Goal: Task Accomplishment & Management: Complete application form

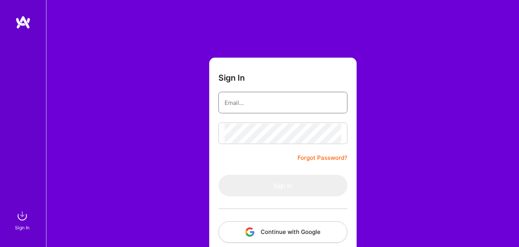
click at [273, 104] on input "email" at bounding box center [283, 103] width 117 height 20
type input "[DOMAIN_NAME][EMAIL_ADDRESS][DOMAIN_NAME]"
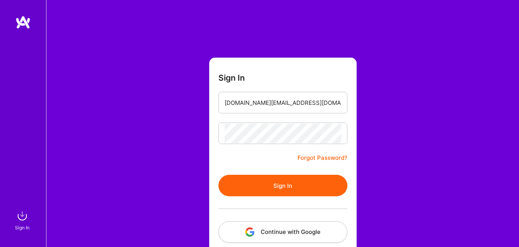
click at [281, 189] on button "Sign In" at bounding box center [282, 186] width 129 height 22
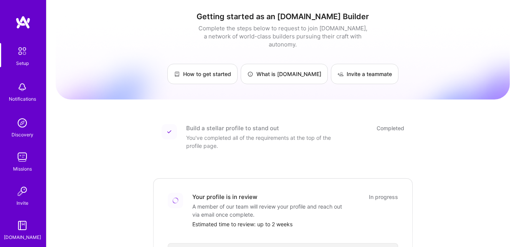
click at [22, 93] on img at bounding box center [22, 86] width 15 height 15
click at [20, 123] on img at bounding box center [22, 122] width 15 height 15
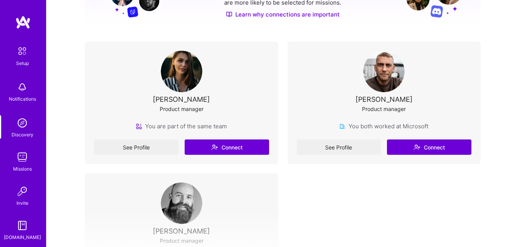
scroll to position [190, 0]
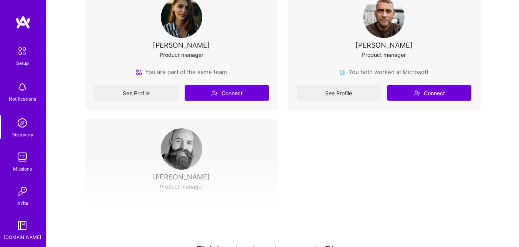
click at [124, 95] on div "See Profile Connect" at bounding box center [181, 92] width 175 height 15
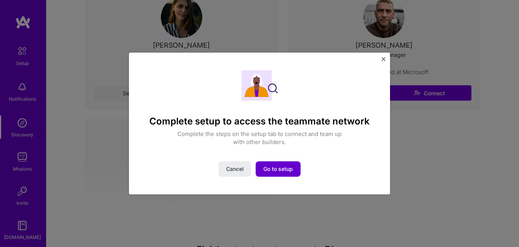
click at [275, 171] on span "Go to setup" at bounding box center [278, 169] width 30 height 8
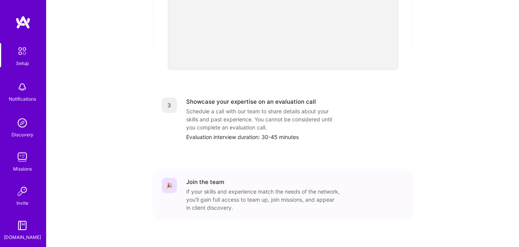
scroll to position [311, 0]
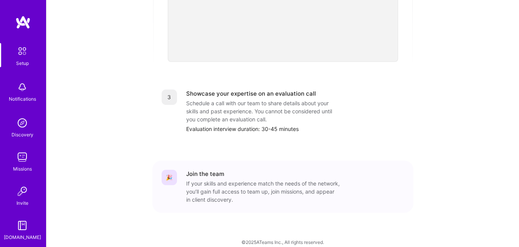
click at [236, 183] on div "If your skills and experience match the needs of the network, you’ll gain full …" at bounding box center [263, 191] width 154 height 24
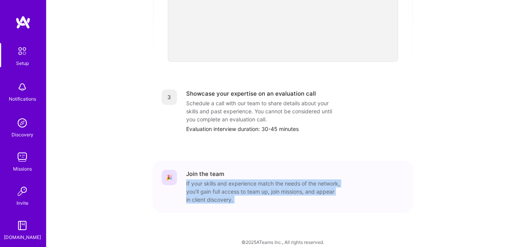
click at [236, 183] on div "If your skills and experience match the needs of the network, you’ll gain full …" at bounding box center [263, 191] width 154 height 24
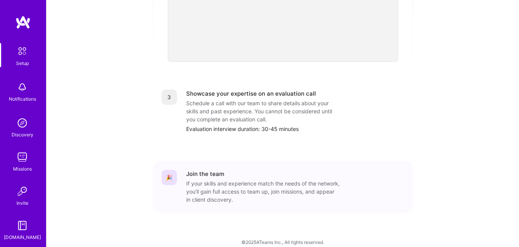
click at [267, 125] on div "Evaluation interview duration: 30-45 minutes" at bounding box center [295, 129] width 218 height 8
click at [244, 109] on div "Schedule a call with our team to share details about your skills and past exper…" at bounding box center [263, 111] width 154 height 24
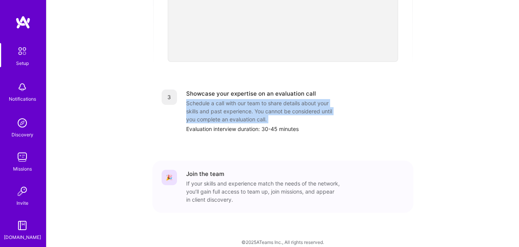
click at [244, 109] on div "Schedule a call with our team to share details about your skills and past exper…" at bounding box center [263, 111] width 154 height 24
click at [240, 104] on div "Schedule a call with our team to share details about your skills and past exper…" at bounding box center [263, 111] width 154 height 24
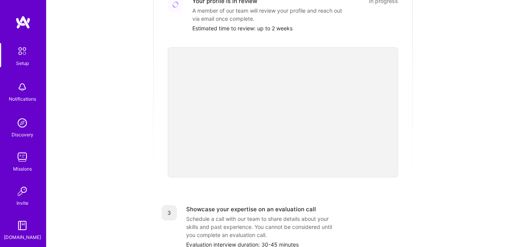
scroll to position [0, 0]
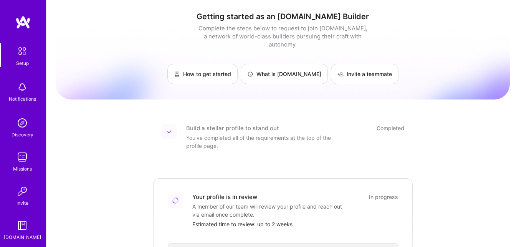
click at [271, 134] on div "You've completed all of the requirements at the top of the profile page." at bounding box center [263, 142] width 154 height 16
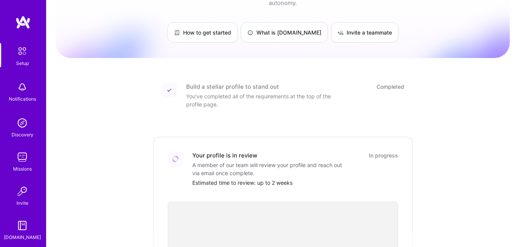
scroll to position [45, 0]
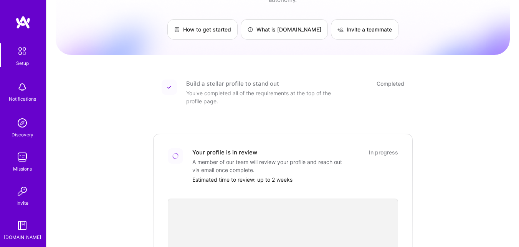
click at [270, 175] on div "Estimated time to review: up to 2 weeks" at bounding box center [295, 179] width 206 height 8
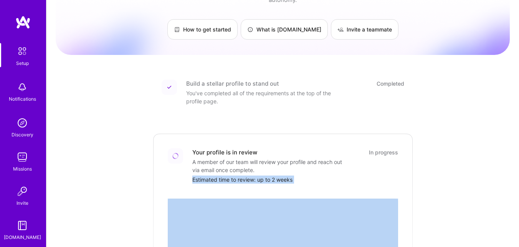
click at [270, 175] on div "Estimated time to review: up to 2 weeks" at bounding box center [295, 179] width 206 height 8
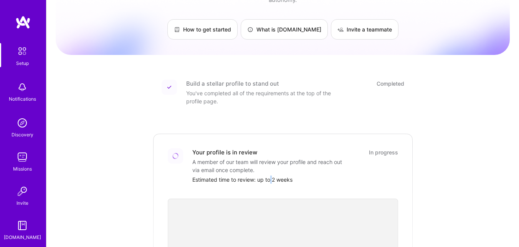
click at [270, 175] on div "Estimated time to review: up to 2 weeks" at bounding box center [295, 179] width 206 height 8
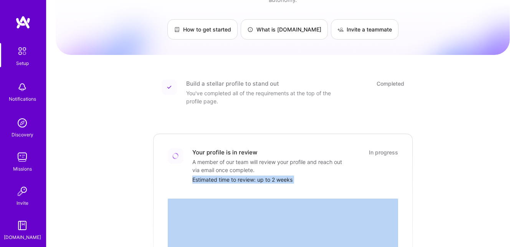
click at [270, 175] on div "Estimated time to review: up to 2 weeks" at bounding box center [295, 179] width 206 height 8
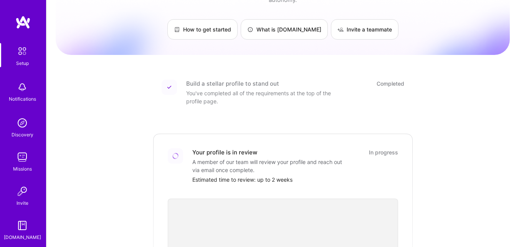
click at [369, 163] on div "Your profile is in review In progress A member of our team will review your pro…" at bounding box center [295, 165] width 206 height 35
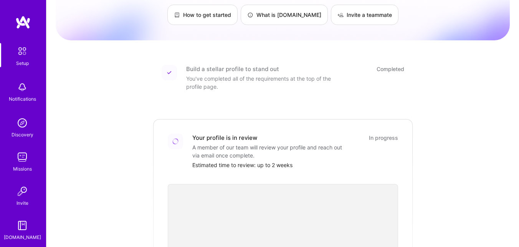
scroll to position [0, 0]
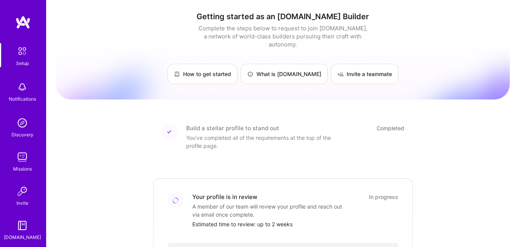
click at [23, 121] on img at bounding box center [22, 122] width 15 height 15
